Goal: Task Accomplishment & Management: Manage account settings

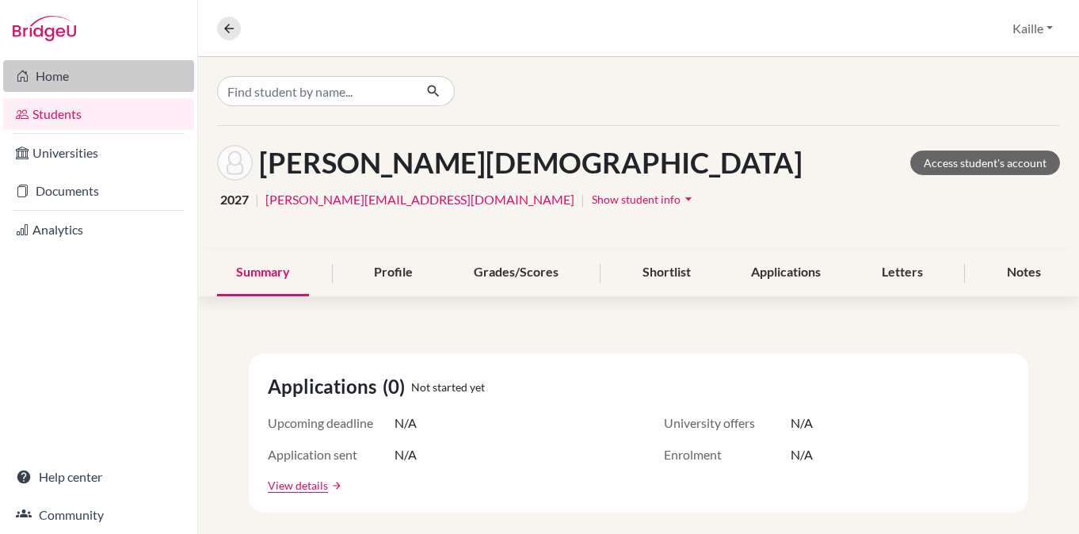
click at [86, 65] on link "Home" at bounding box center [98, 76] width 191 height 32
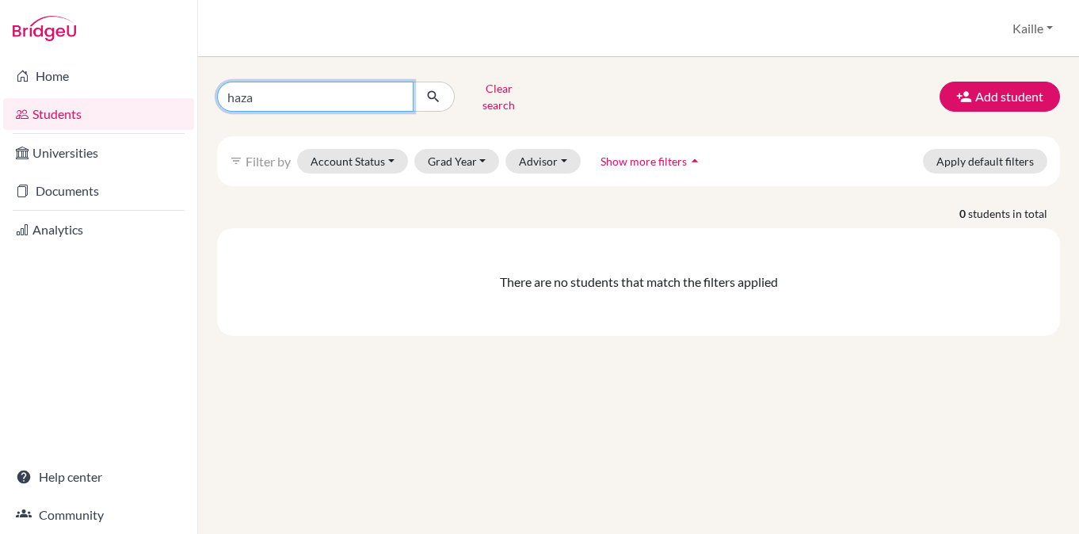
click at [395, 83] on input "haza" at bounding box center [315, 97] width 197 height 30
click at [477, 92] on button "Clear search" at bounding box center [499, 96] width 88 height 41
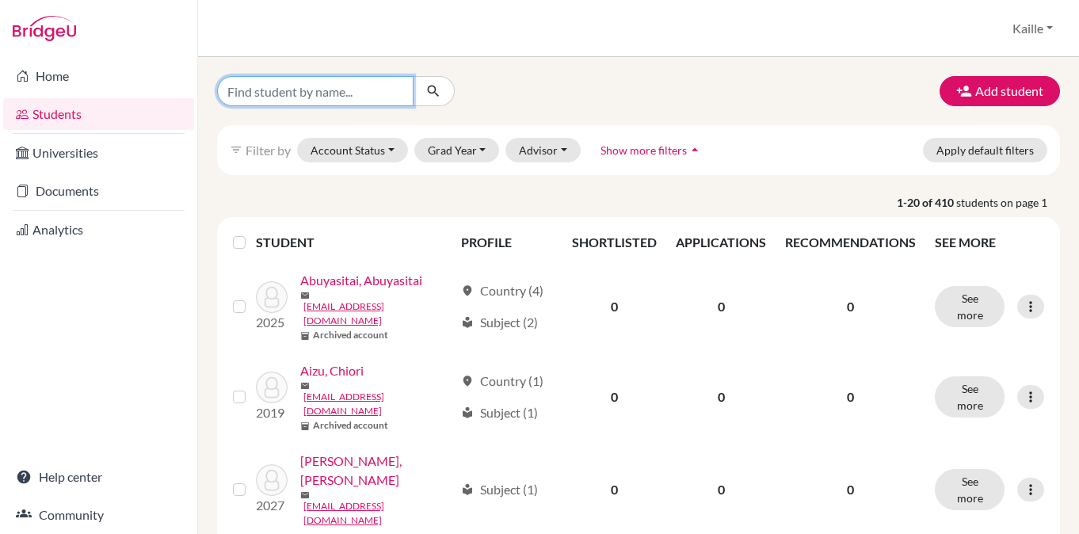
click at [363, 87] on input "Find student by name..." at bounding box center [315, 91] width 197 height 30
type input "charlie"
click button "submit" at bounding box center [434, 91] width 42 height 30
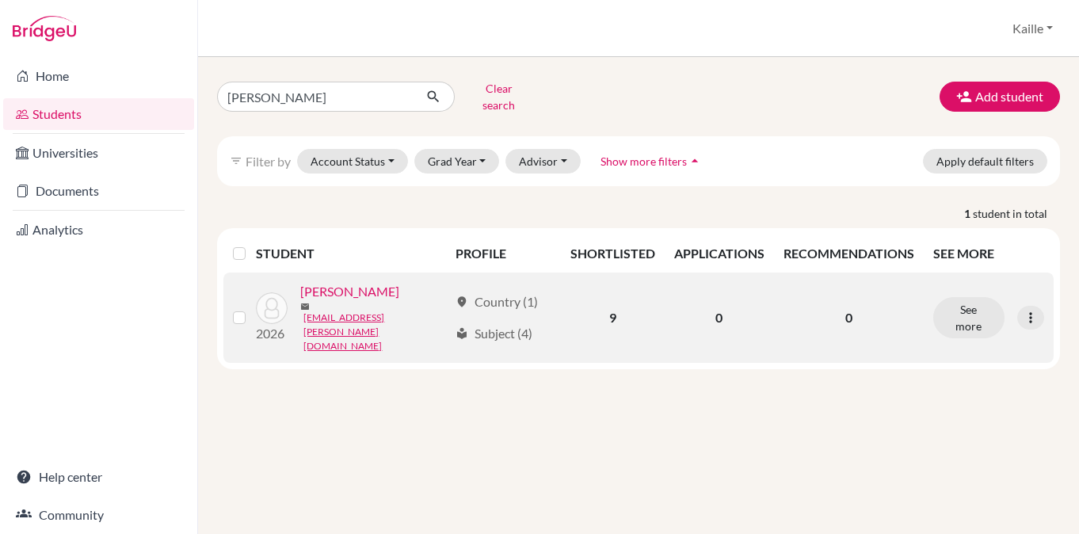
click at [344, 286] on link "[PERSON_NAME]" at bounding box center [349, 291] width 99 height 19
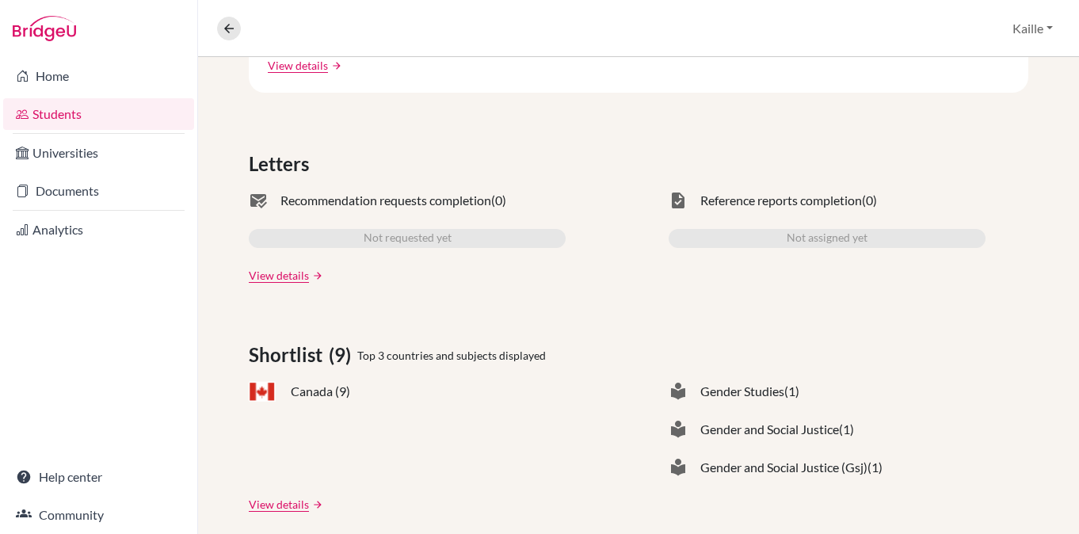
scroll to position [422, 0]
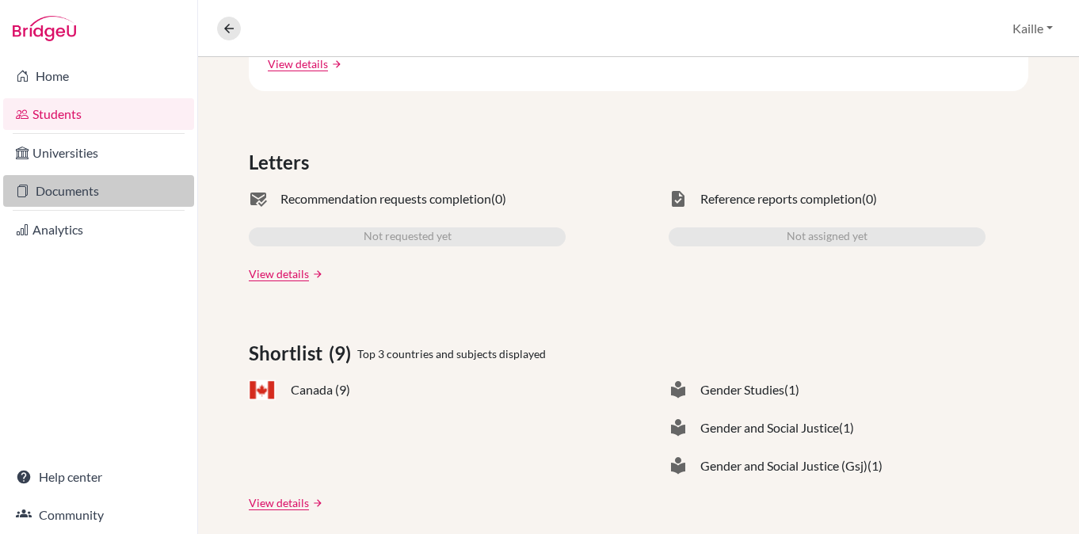
click at [74, 189] on link "Documents" at bounding box center [98, 191] width 191 height 32
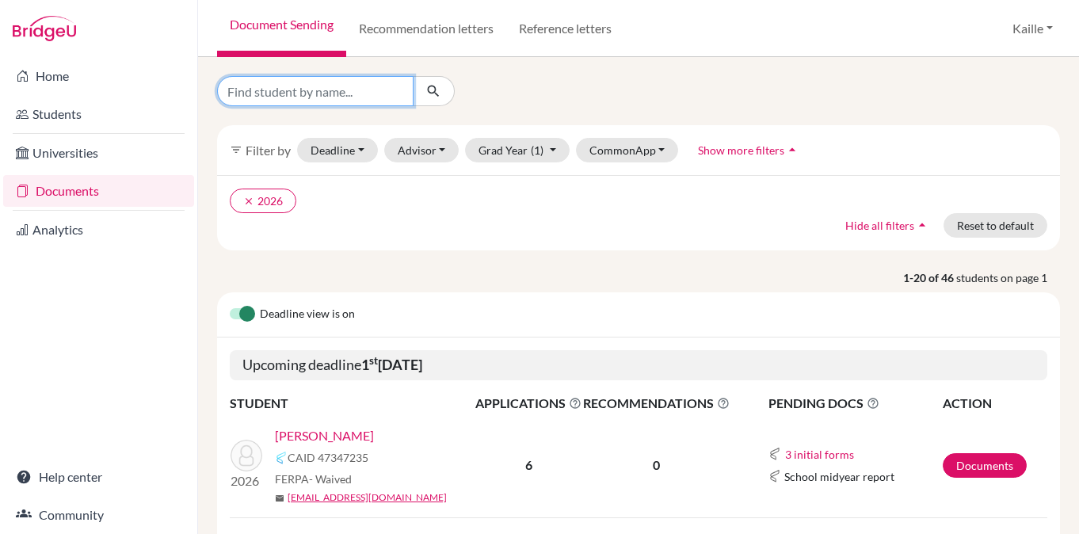
click at [305, 86] on input "Find student by name..." at bounding box center [315, 91] width 197 height 30
type input "charlie"
click button "submit" at bounding box center [434, 91] width 42 height 30
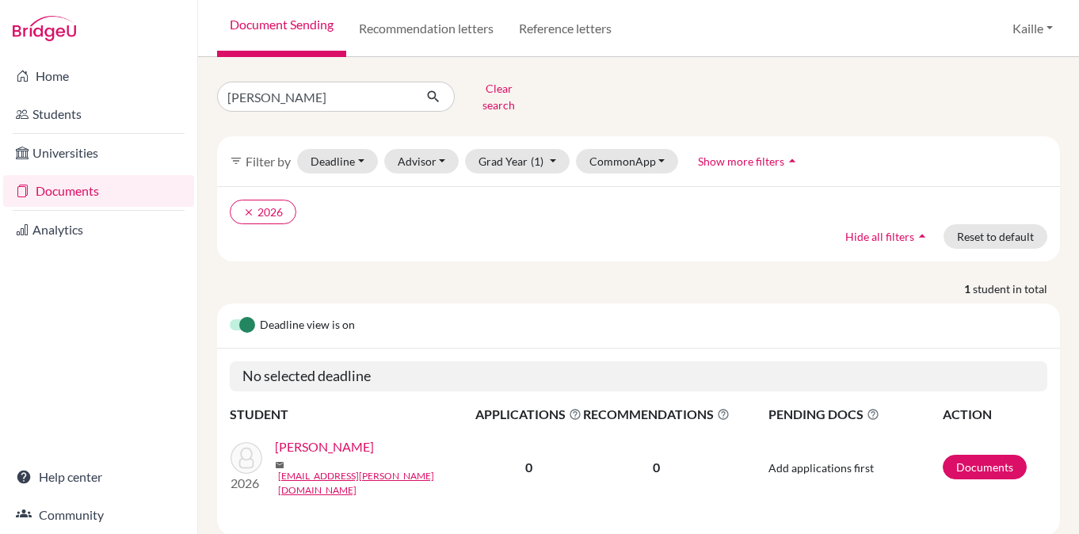
scroll to position [18, 0]
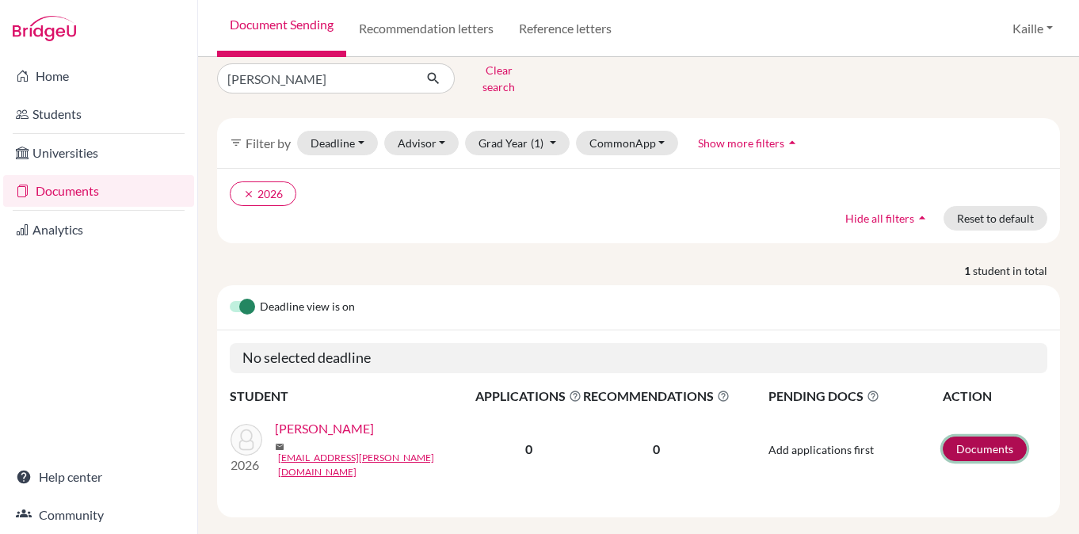
click at [985, 440] on link "Documents" at bounding box center [985, 449] width 84 height 25
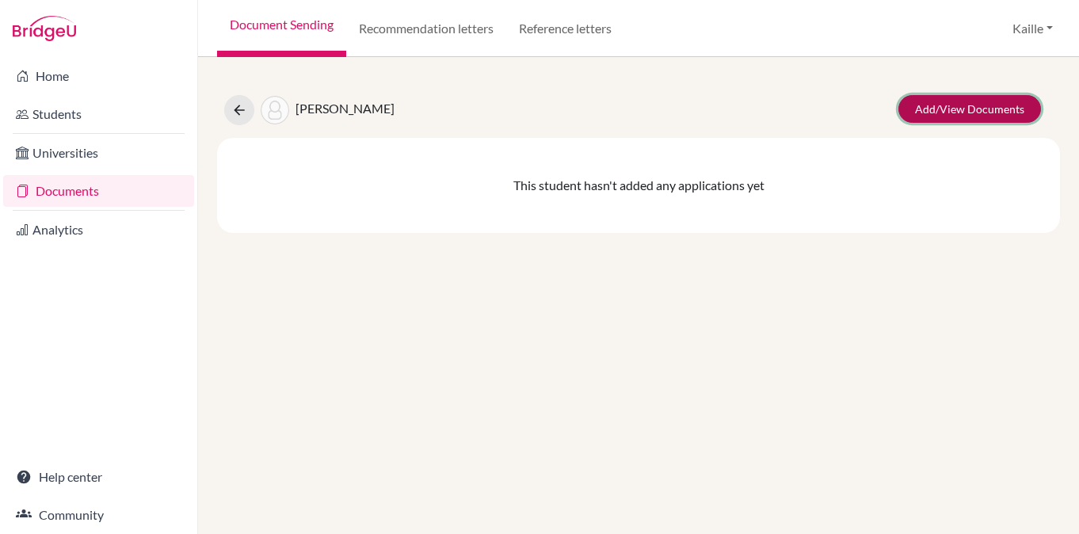
click at [971, 104] on link "Add/View Documents" at bounding box center [970, 109] width 143 height 28
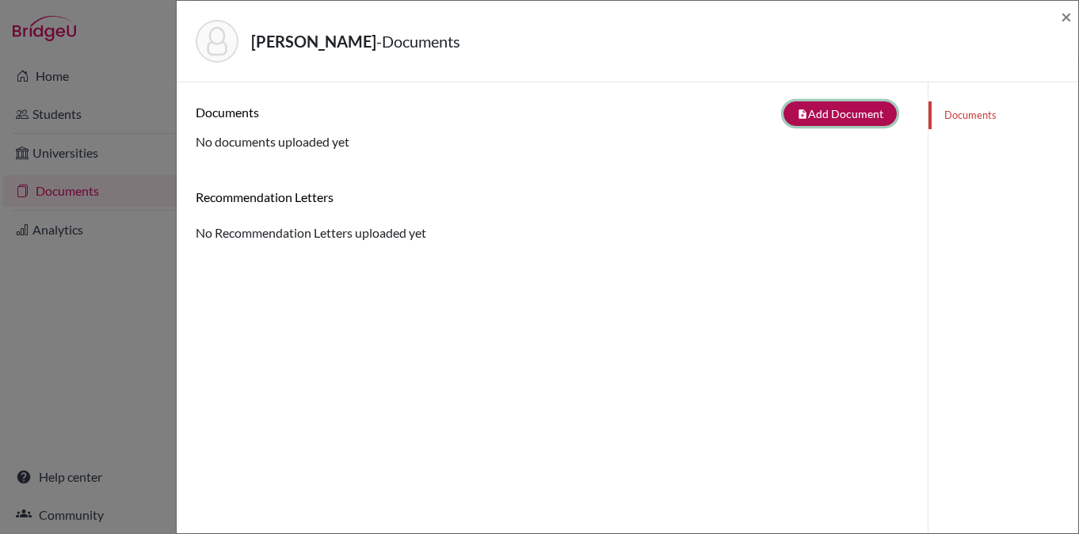
click at [844, 117] on button "note_add Add Document" at bounding box center [840, 113] width 113 height 25
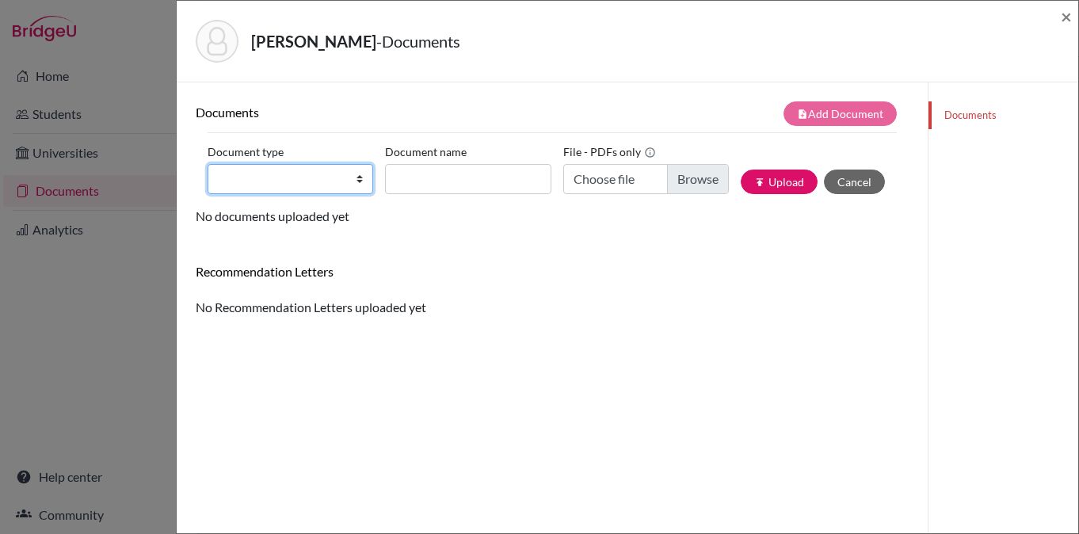
click at [359, 184] on select "Change explanation for Common App reports Counselor recommendation Internationa…" at bounding box center [291, 179] width 166 height 30
select select "1"
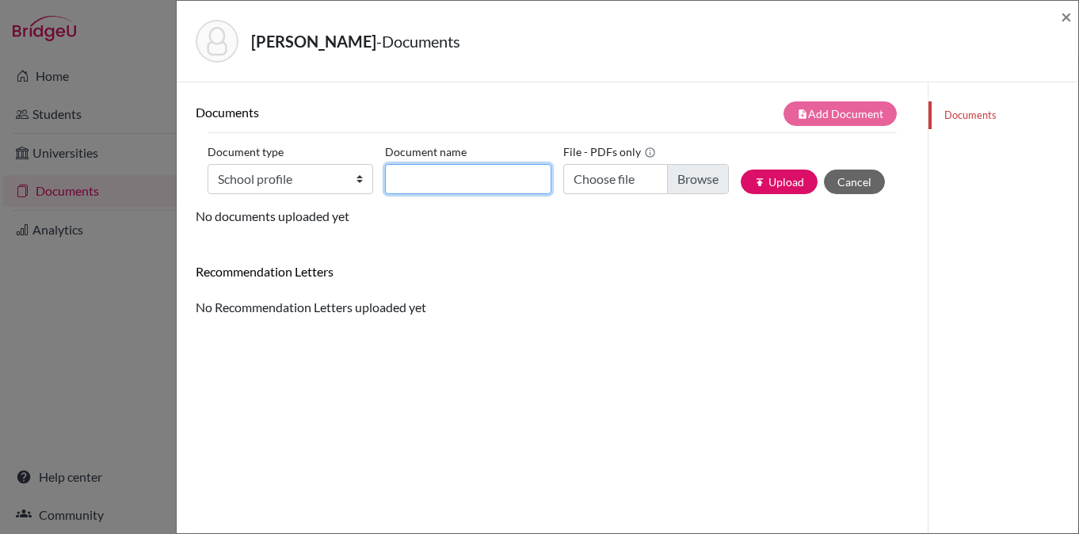
click at [483, 186] on input "Document name" at bounding box center [468, 179] width 166 height 30
type input "A-JIS School profile"
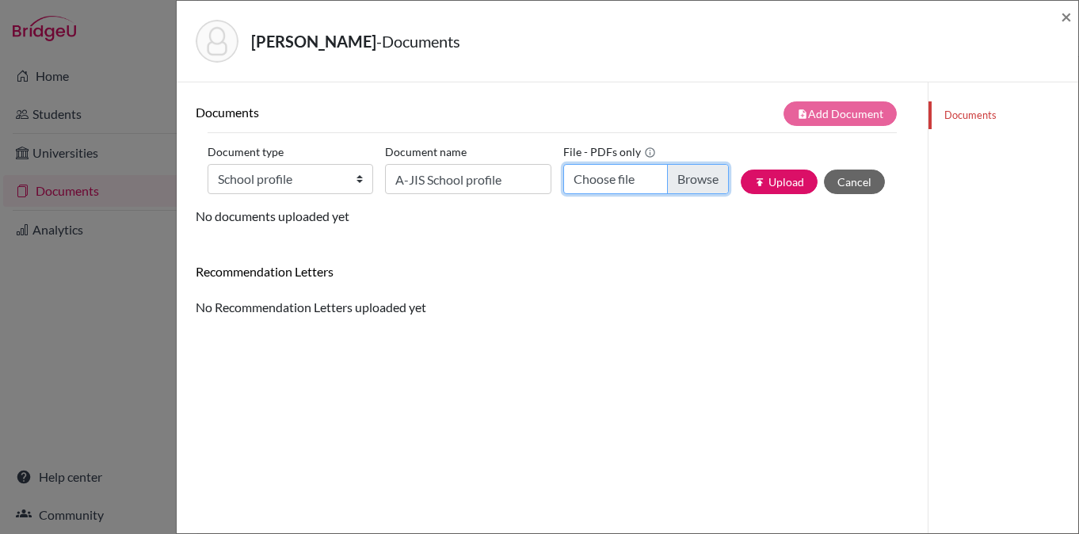
click at [691, 176] on input "Choose file" at bounding box center [646, 179] width 166 height 30
type input "C:\fakepath\A-JIS School Profile [DATE]-[DATE].pdf"
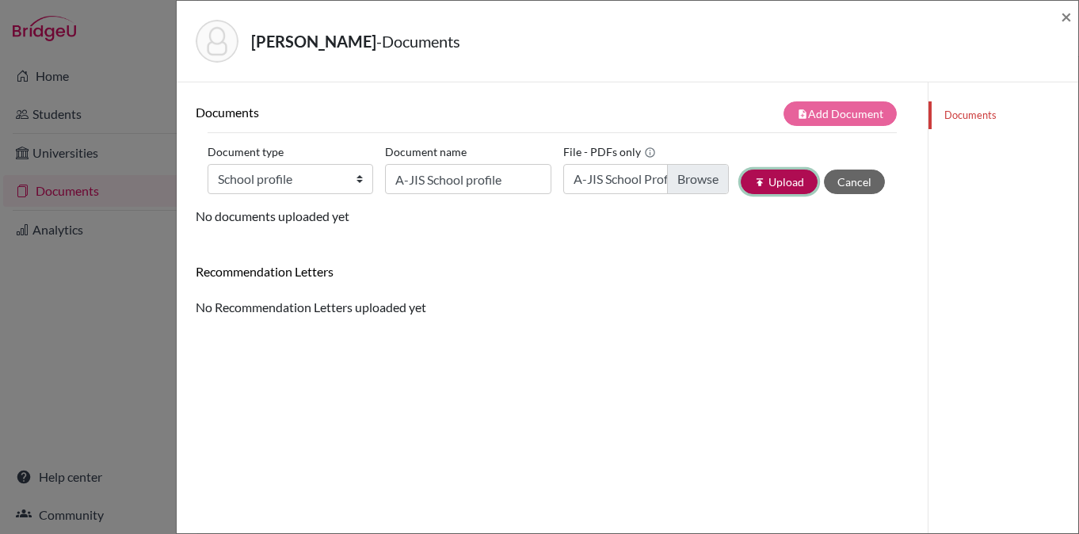
click at [798, 188] on button "publish Upload" at bounding box center [779, 182] width 77 height 25
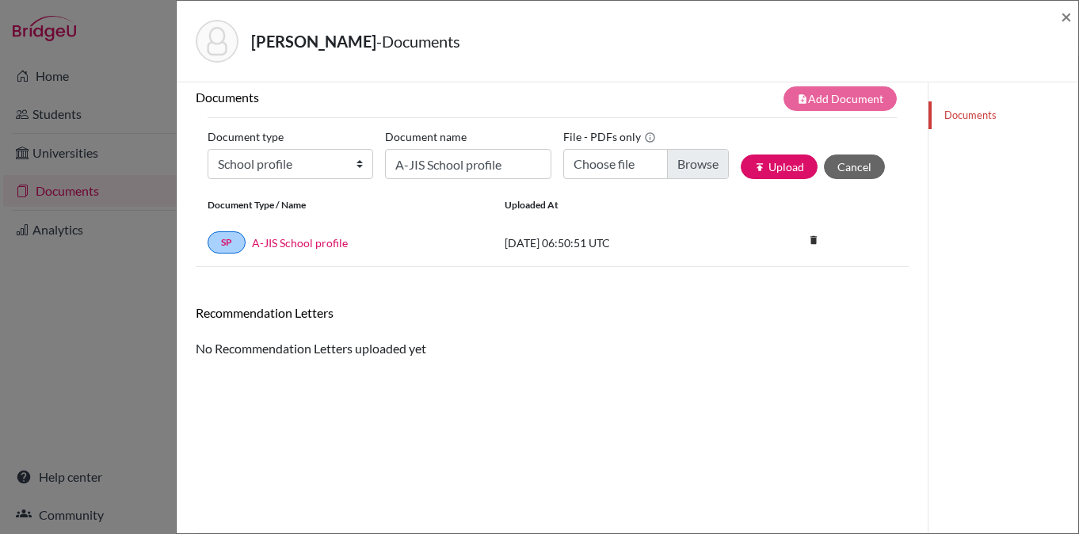
scroll to position [18, 0]
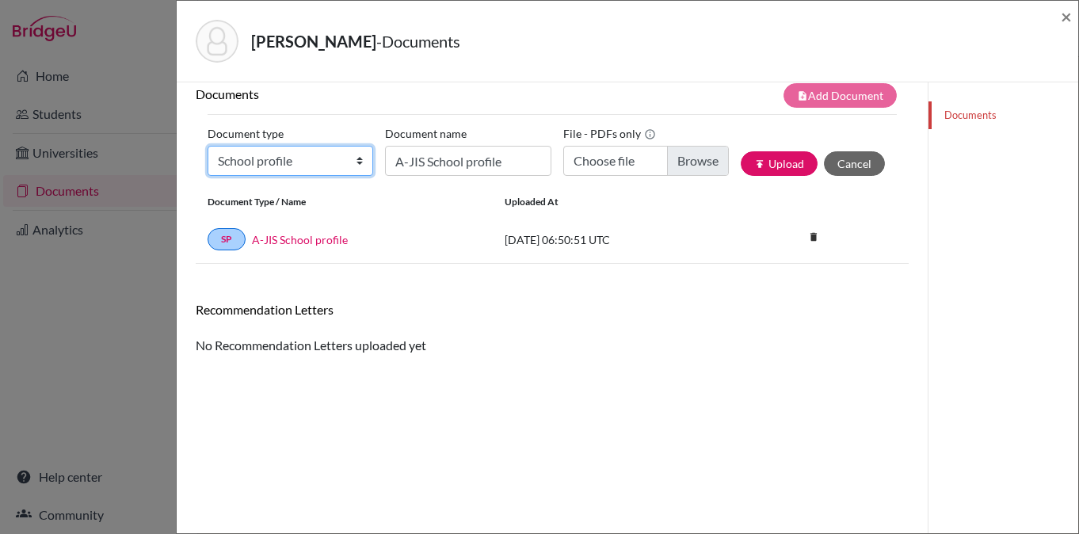
click at [323, 149] on select "Change explanation for Common App reports Counselor recommendation Internationa…" at bounding box center [291, 161] width 166 height 30
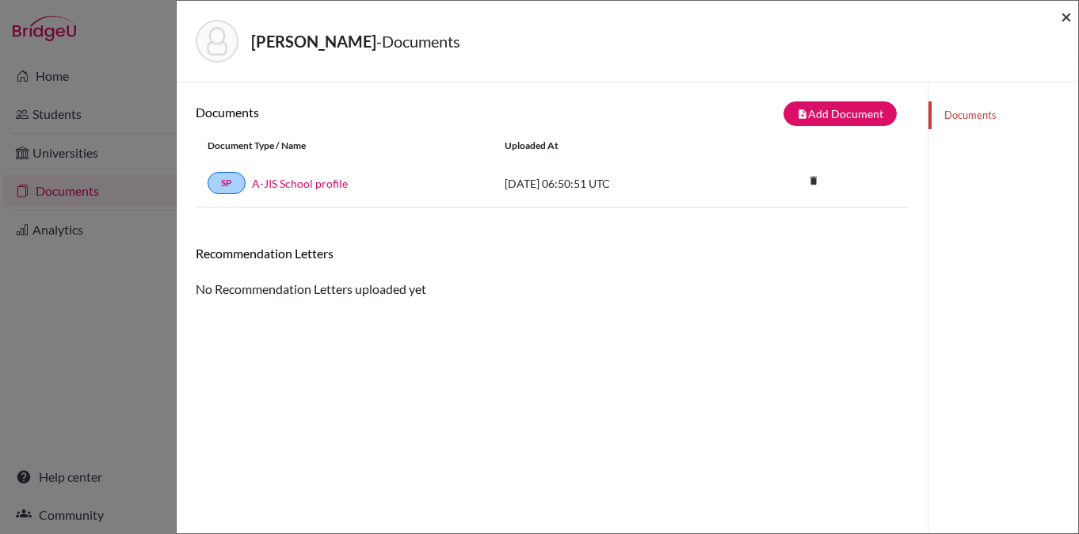
click at [1067, 17] on span "×" at bounding box center [1066, 16] width 11 height 23
